Goal: Task Accomplishment & Management: Manage account settings

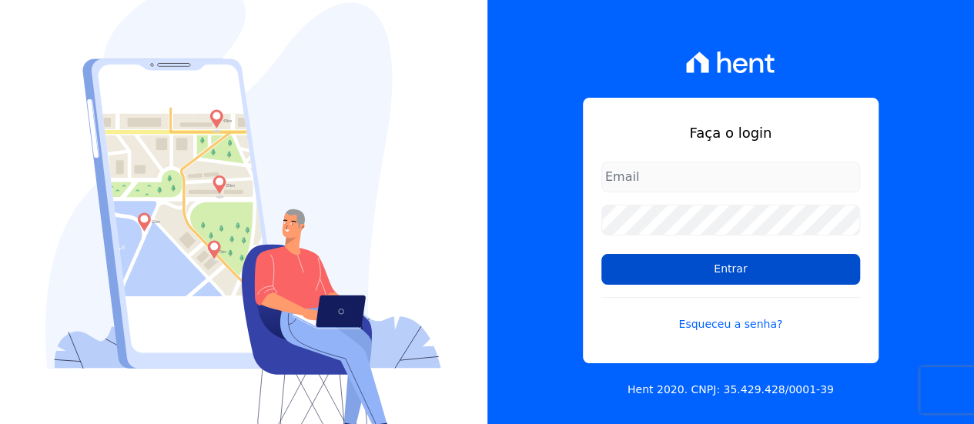
type input "contato@condominioalexandria.com.br"
click at [630, 264] on input "Entrar" at bounding box center [730, 269] width 259 height 31
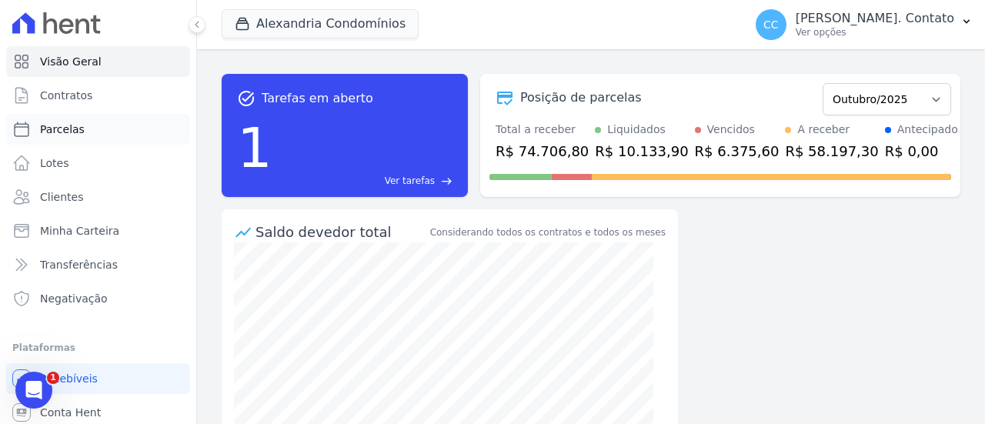
click at [82, 125] on link "Parcelas" at bounding box center [98, 129] width 184 height 31
click at [48, 132] on span "Parcelas" at bounding box center [62, 129] width 45 height 15
select select
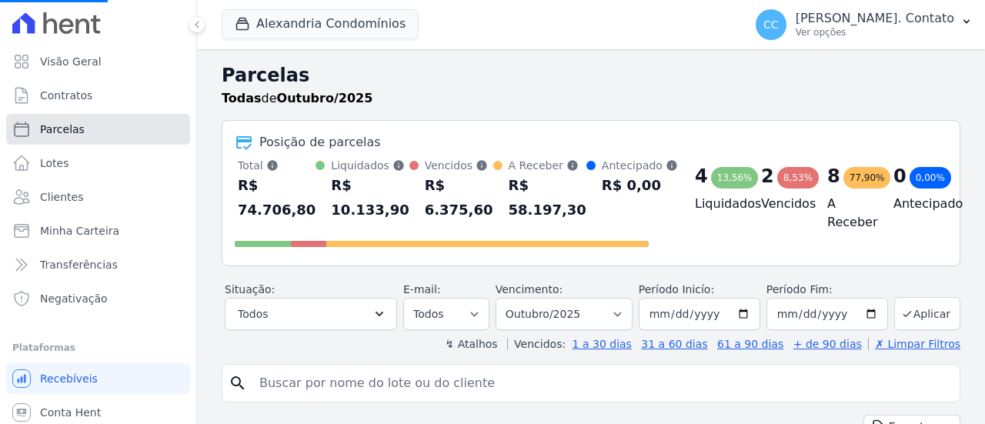
click at [72, 129] on span "Parcelas" at bounding box center [62, 129] width 45 height 15
select select
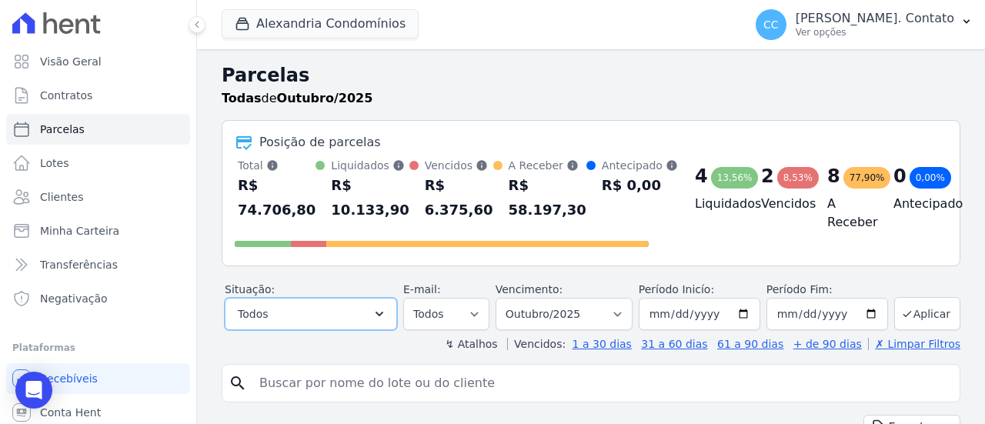
click at [325, 309] on button "Todos" at bounding box center [311, 314] width 172 height 32
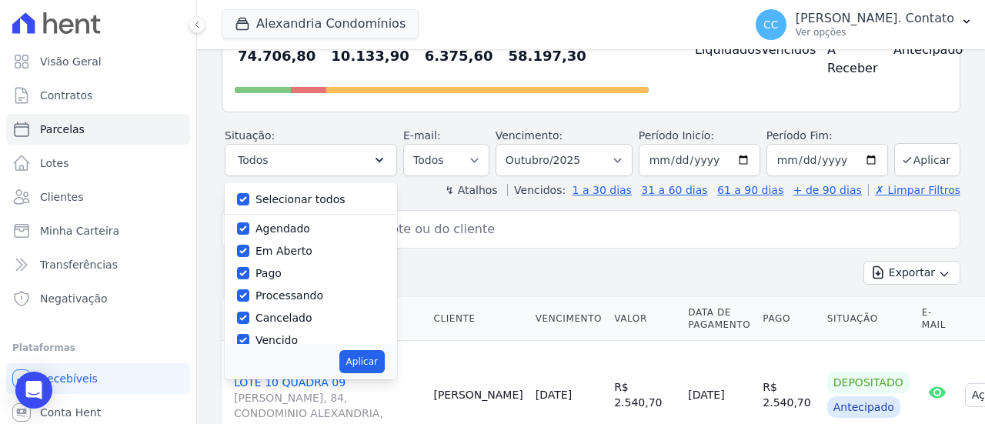
click at [445, 231] on input "search" at bounding box center [601, 229] width 703 height 31
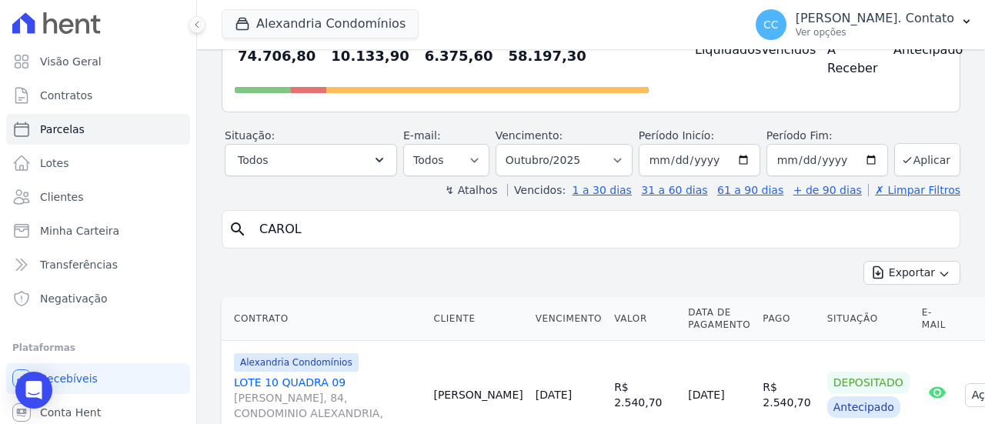
click at [445, 231] on input "CAROL" at bounding box center [601, 229] width 703 height 31
type input "CAROL"
click at [914, 158] on button "Aplicar" at bounding box center [927, 159] width 66 height 33
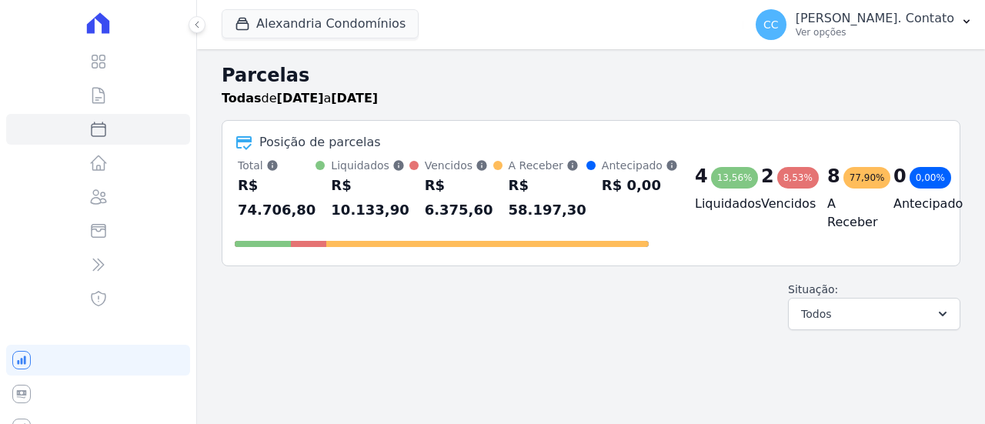
select select
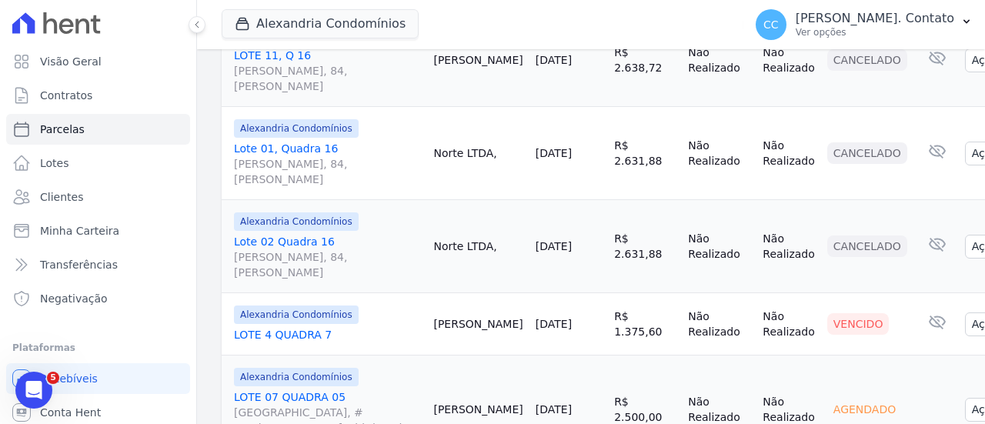
scroll to position [770, 0]
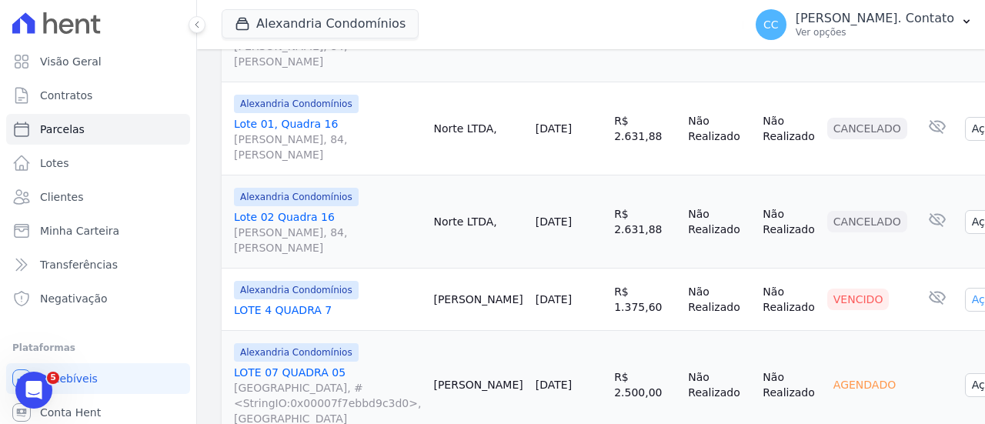
click at [608, 269] on td "R$ 1.375,60" at bounding box center [645, 300] width 74 height 62
click at [282, 302] on link "LOTE 4 QUADRA 7" at bounding box center [327, 309] width 187 height 15
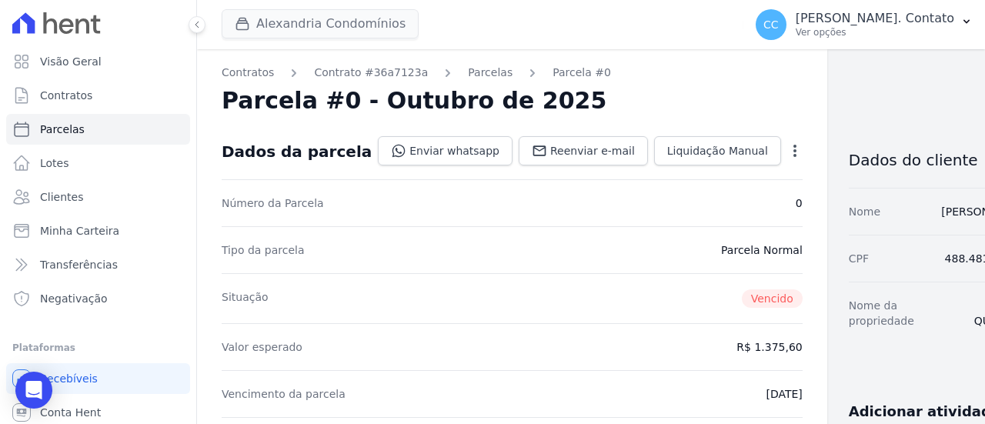
select select
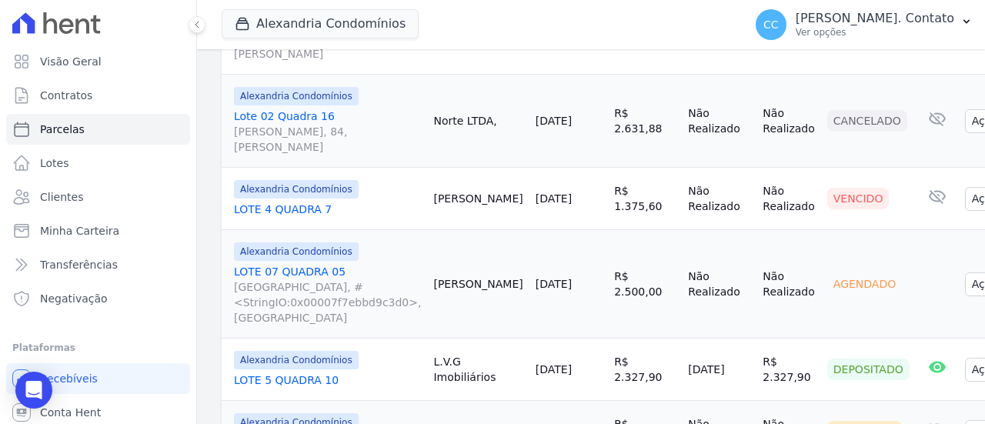
scroll to position [847, 0]
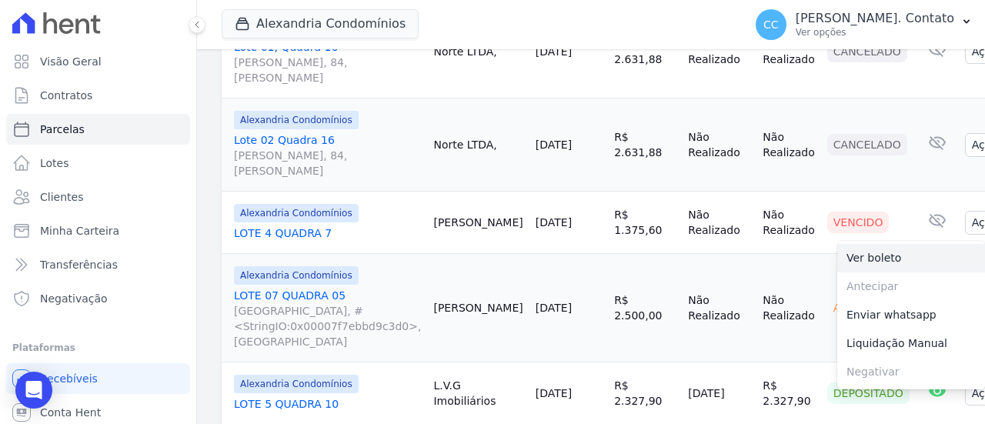
click at [868, 244] on link "Ver boleto" at bounding box center [911, 258] width 148 height 28
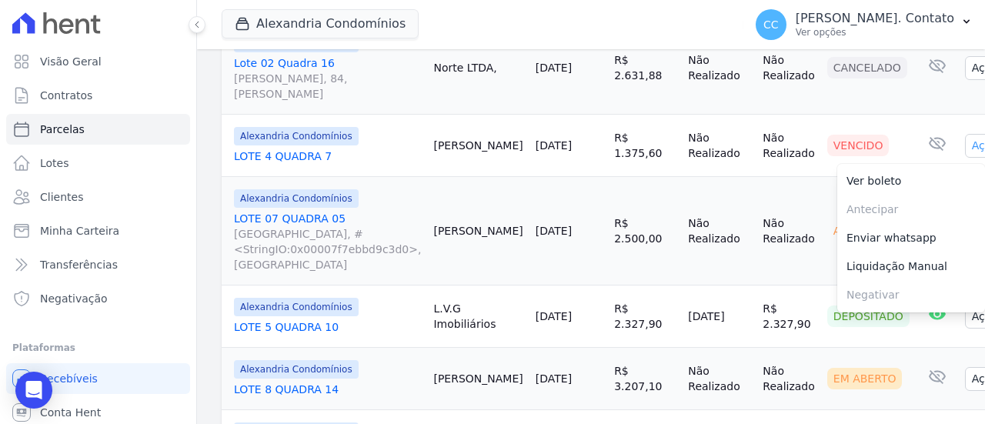
click at [965, 134] on button "Ações" at bounding box center [996, 146] width 62 height 24
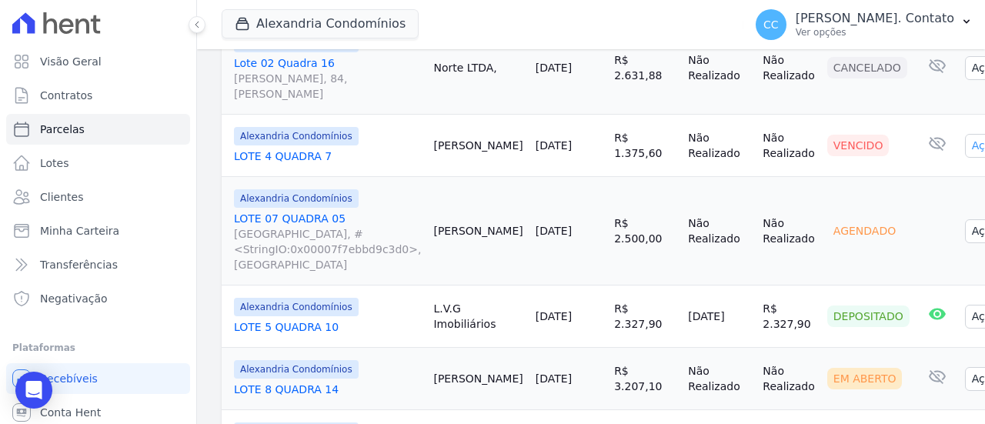
click at [965, 134] on button "Ações" at bounding box center [996, 146] width 62 height 24
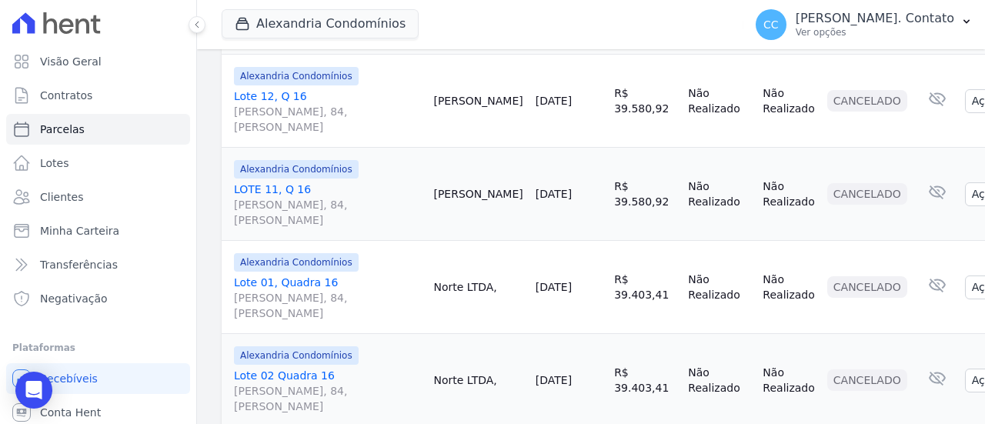
scroll to position [2017, 0]
